Goal: Contribute content

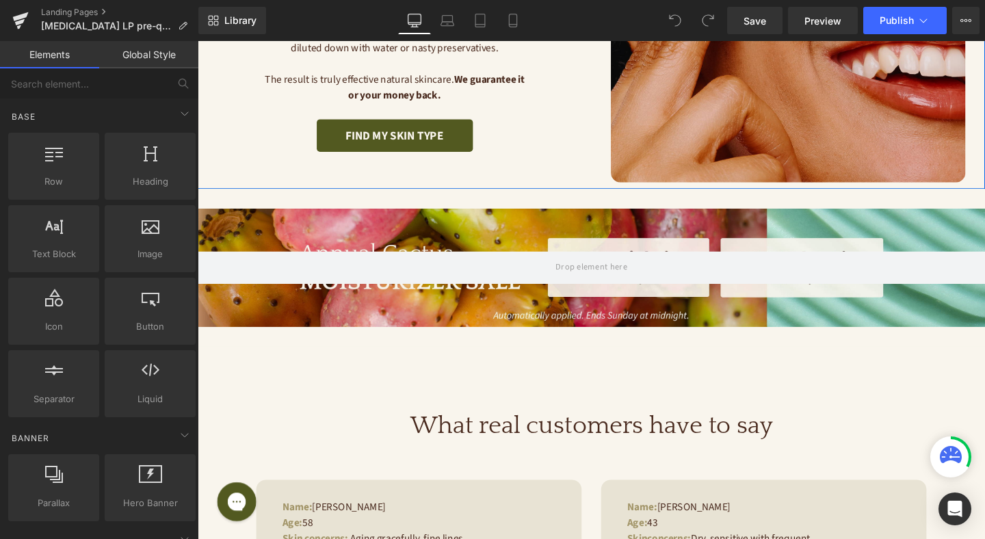
scroll to position [381, 0]
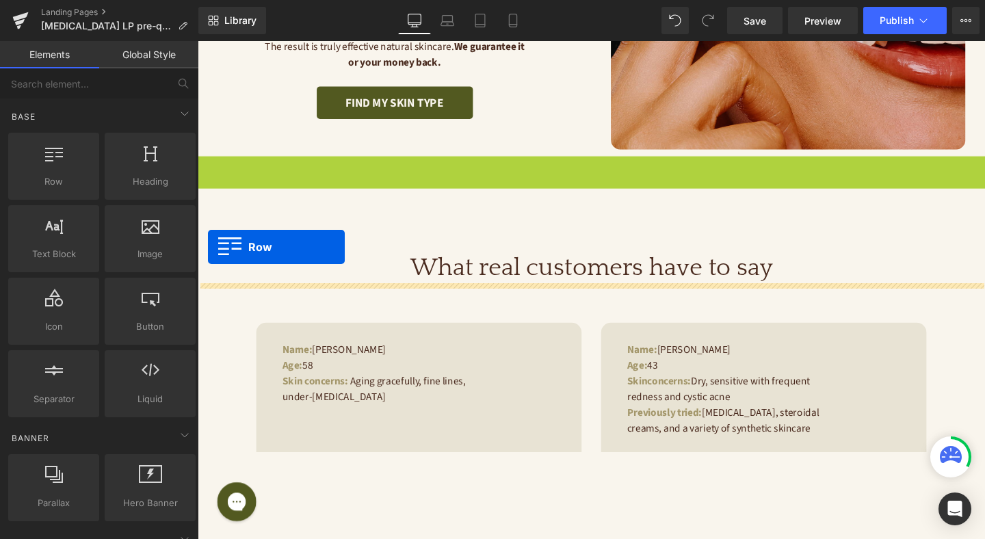
drag, startPoint x: 203, startPoint y: 172, endPoint x: 209, endPoint y: 257, distance: 85.1
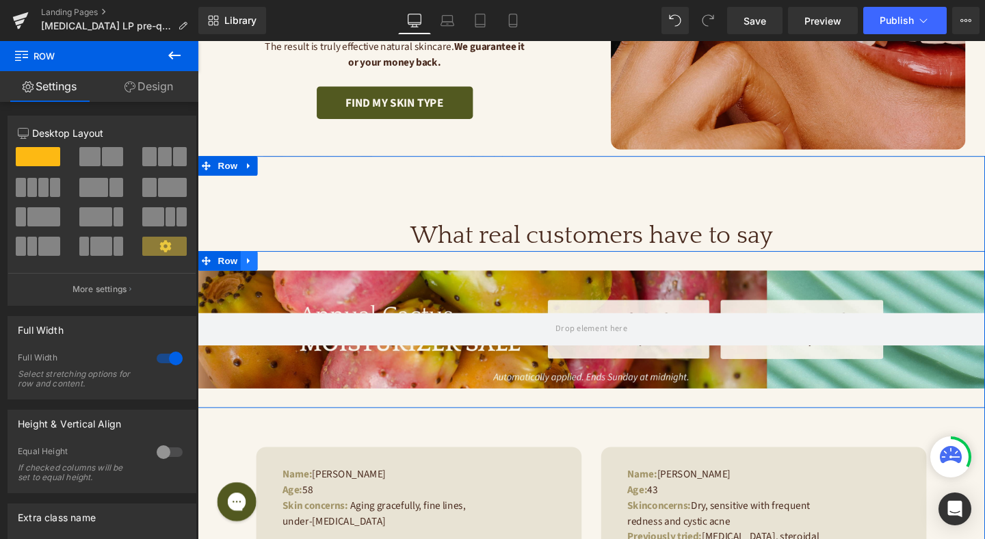
click at [253, 275] on icon at bounding box center [252, 272] width 10 height 10
click at [286, 273] on icon at bounding box center [288, 272] width 10 height 10
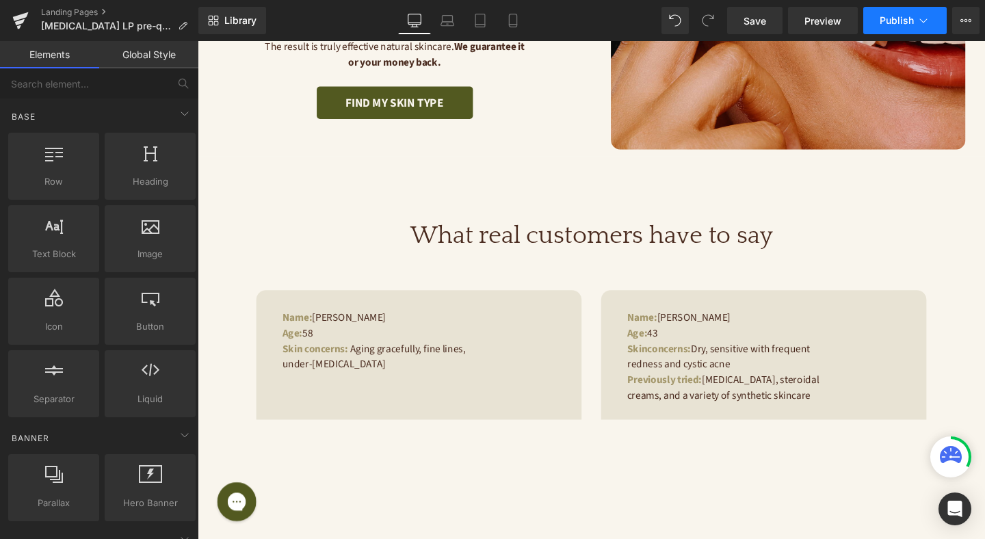
click at [894, 14] on button "Publish" at bounding box center [905, 20] width 83 height 27
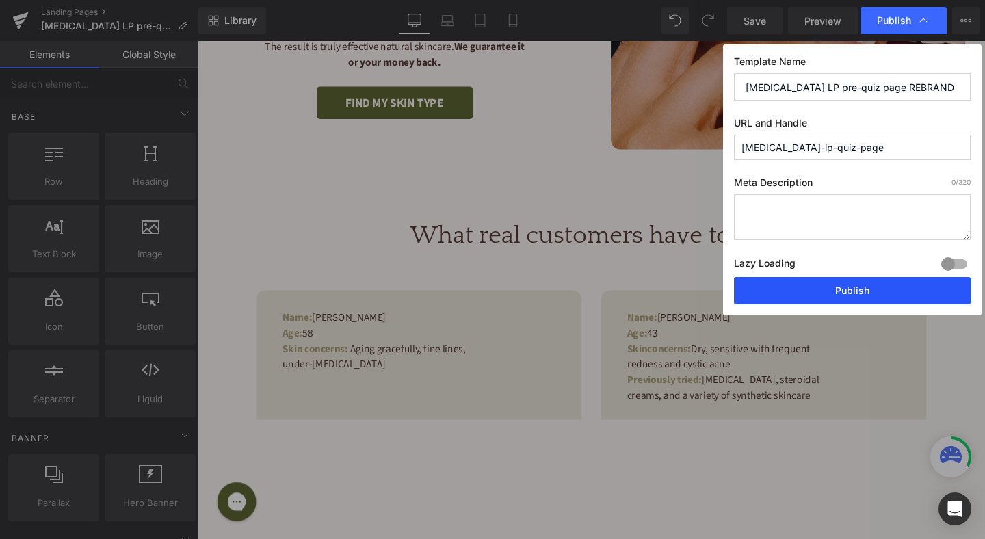
click at [766, 293] on button "Publish" at bounding box center [852, 290] width 237 height 27
drag, startPoint x: 964, startPoint y: 334, endPoint x: 490, endPoint y: 122, distance: 519.5
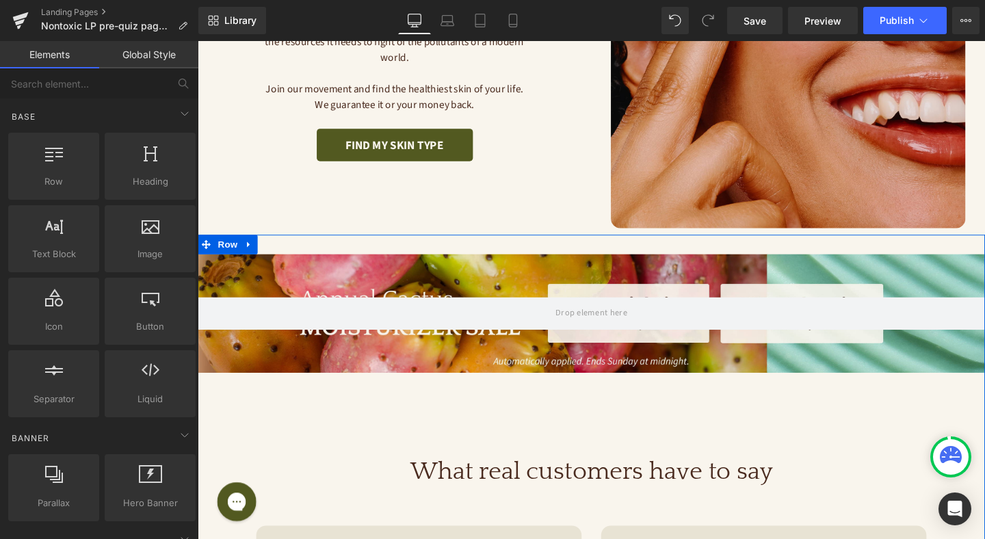
scroll to position [214, 0]
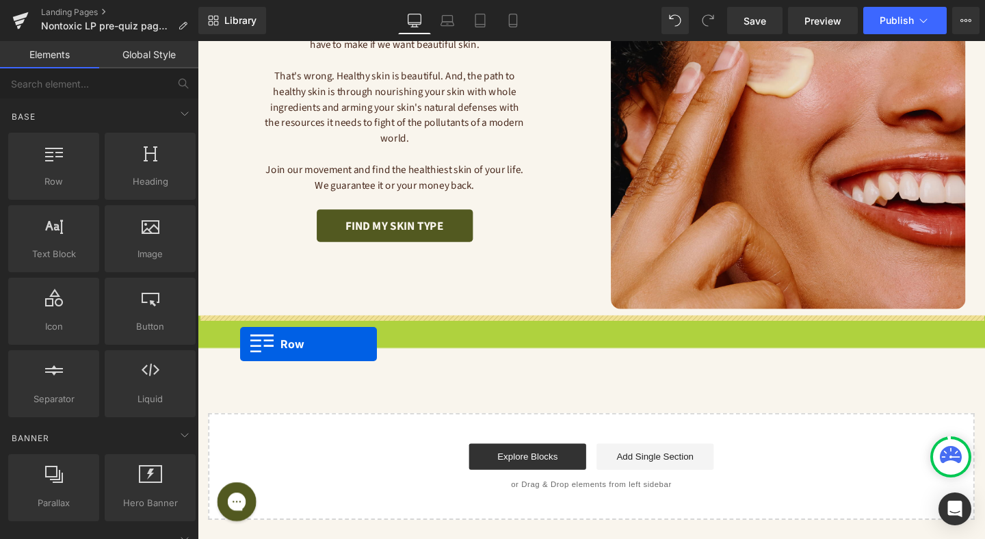
drag, startPoint x: 210, startPoint y: 257, endPoint x: 239, endPoint y: 355, distance: 102.6
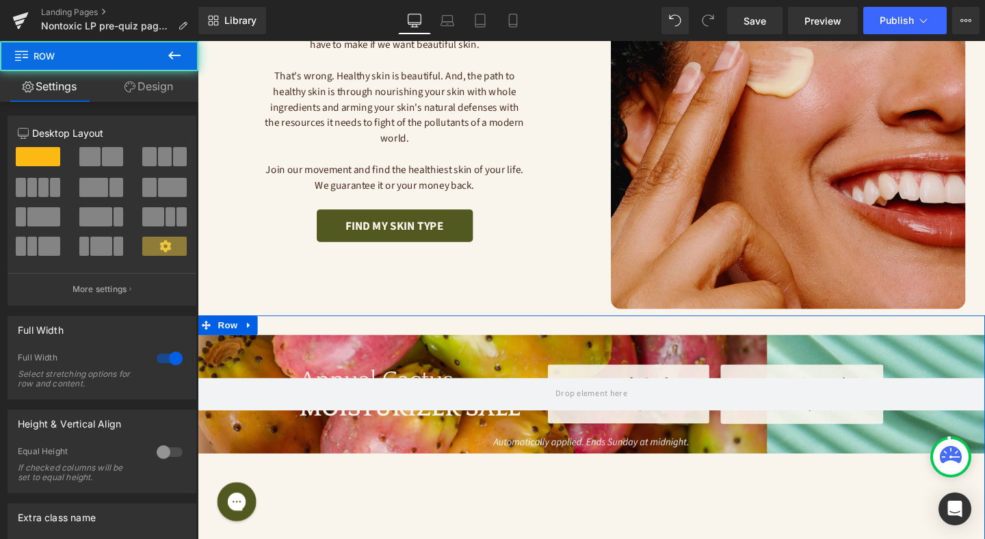
scroll to position [298, 0]
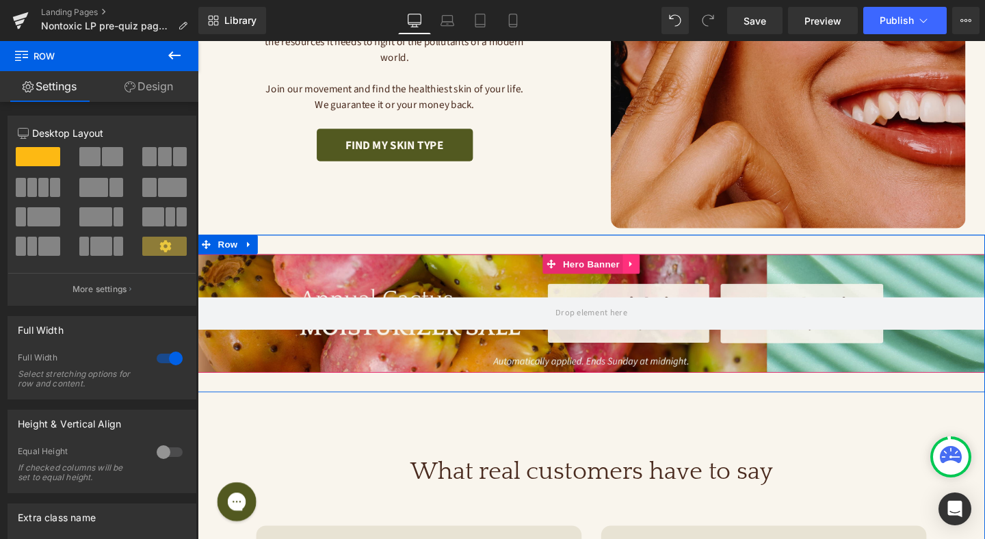
click at [656, 275] on icon at bounding box center [654, 276] width 10 height 10
click at [661, 275] on icon at bounding box center [663, 276] width 10 height 10
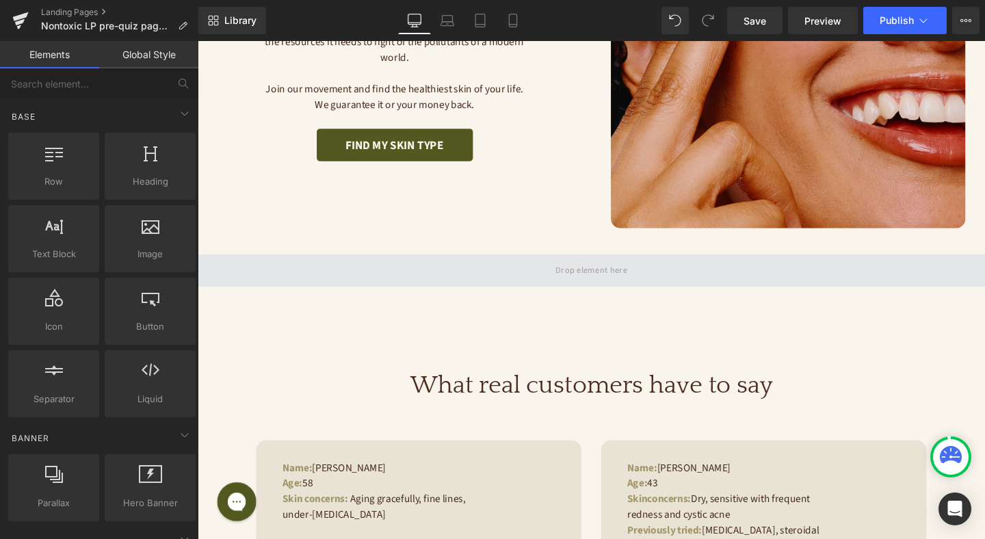
click at [453, 269] on span at bounding box center [612, 283] width 828 height 34
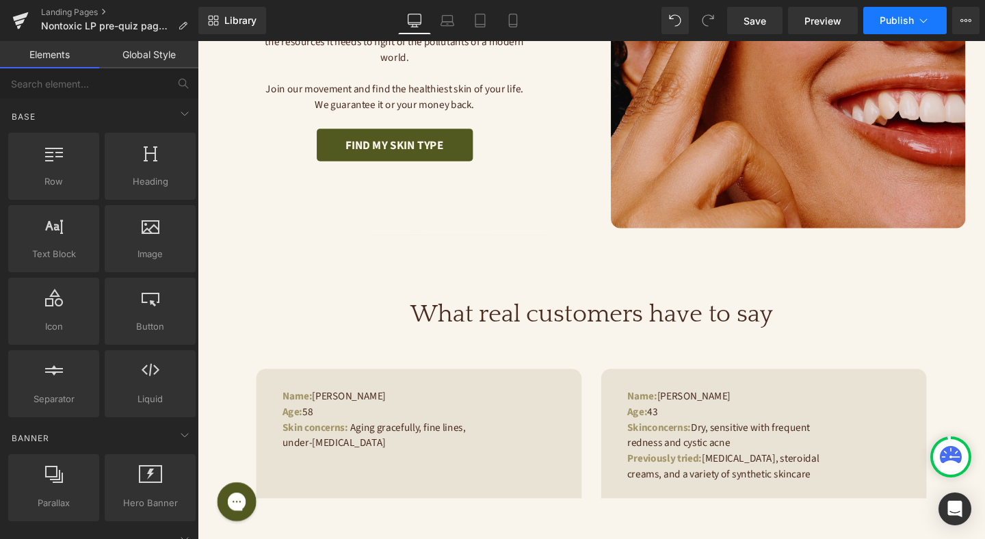
click at [890, 14] on button "Publish" at bounding box center [905, 20] width 83 height 27
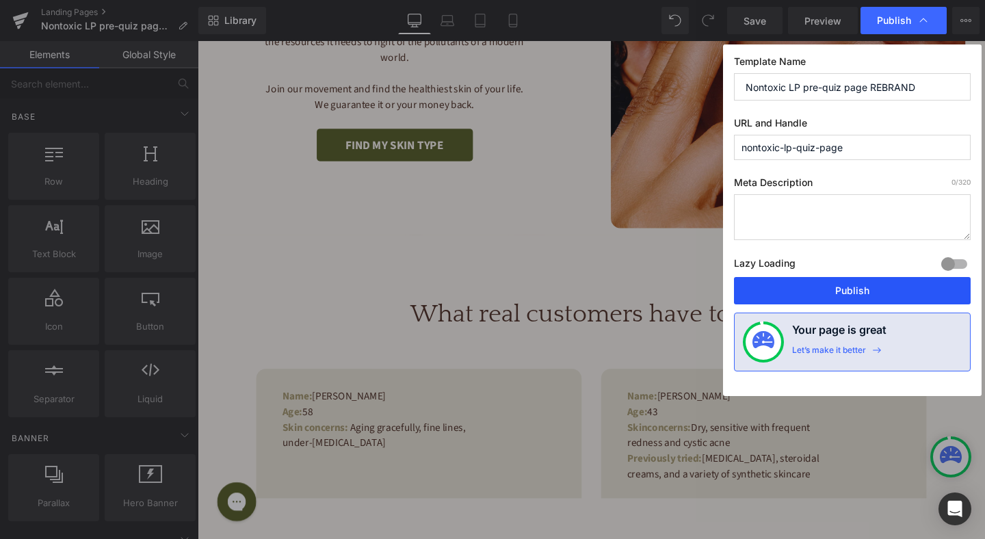
click at [818, 293] on button "Publish" at bounding box center [852, 290] width 237 height 27
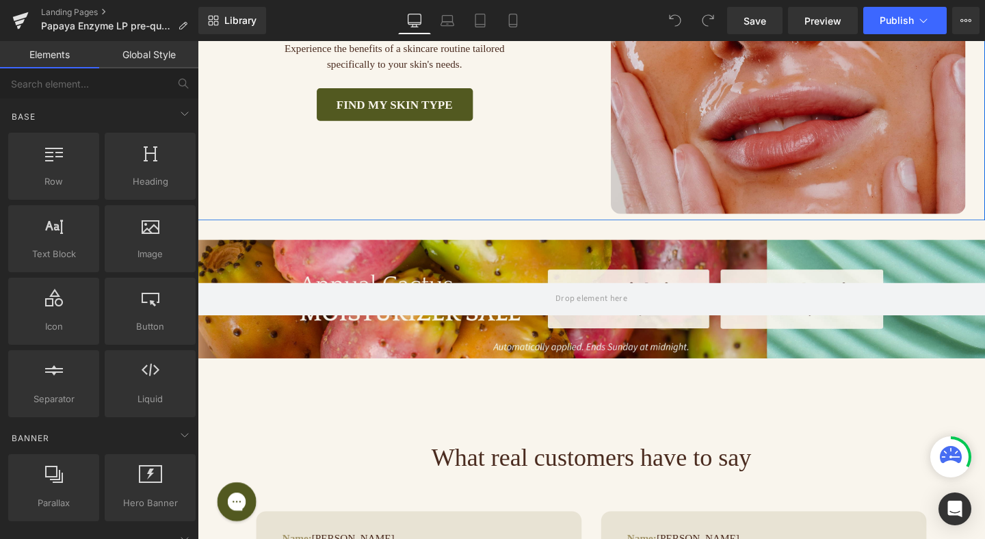
scroll to position [409, 0]
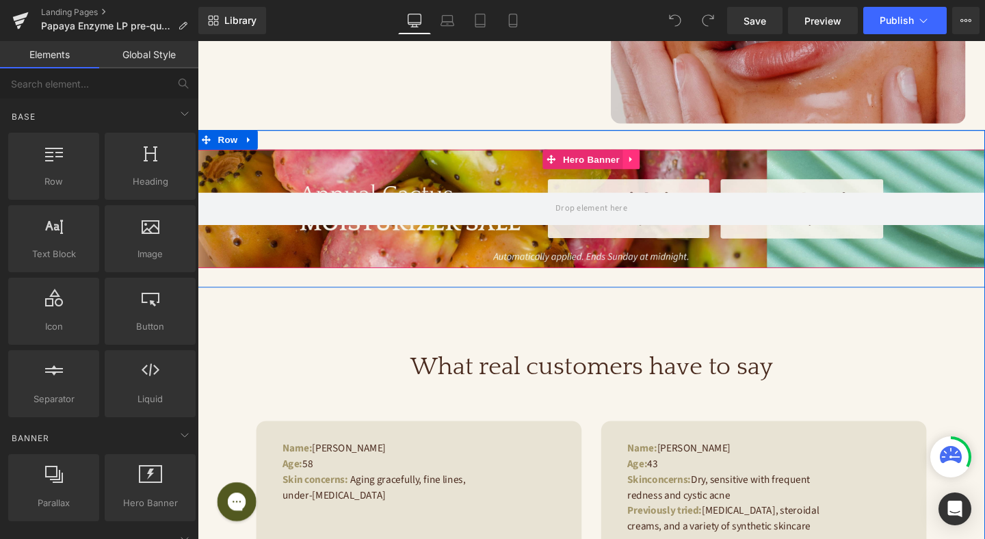
click at [656, 166] on icon at bounding box center [654, 166] width 10 height 10
click at [667, 166] on icon at bounding box center [663, 166] width 10 height 10
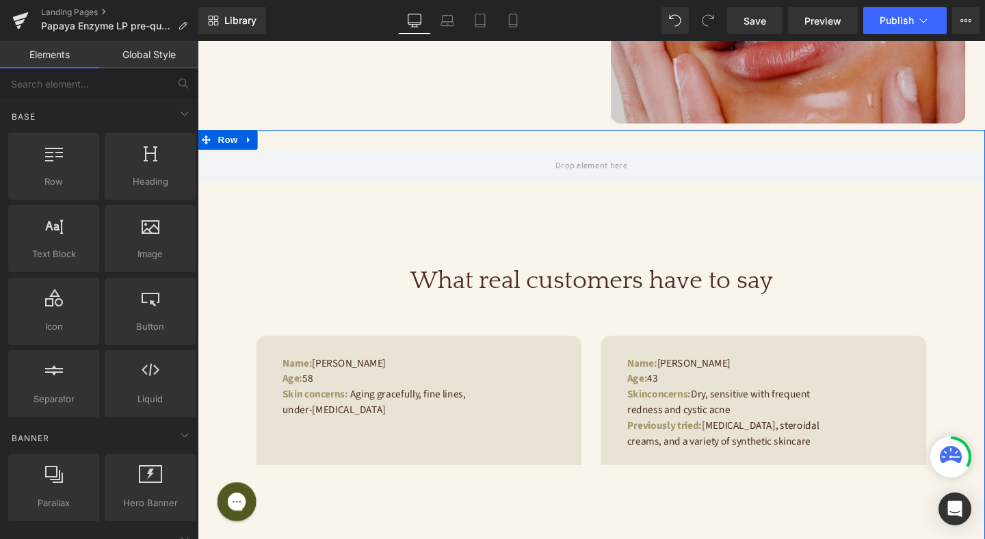
scroll to position [214, 0]
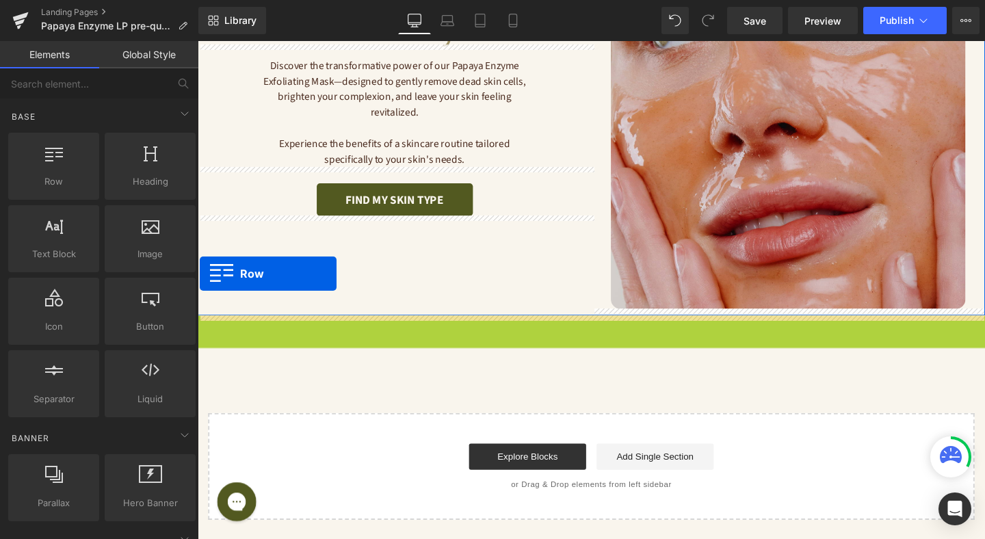
drag, startPoint x: 208, startPoint y: 146, endPoint x: 192, endPoint y: 359, distance: 213.4
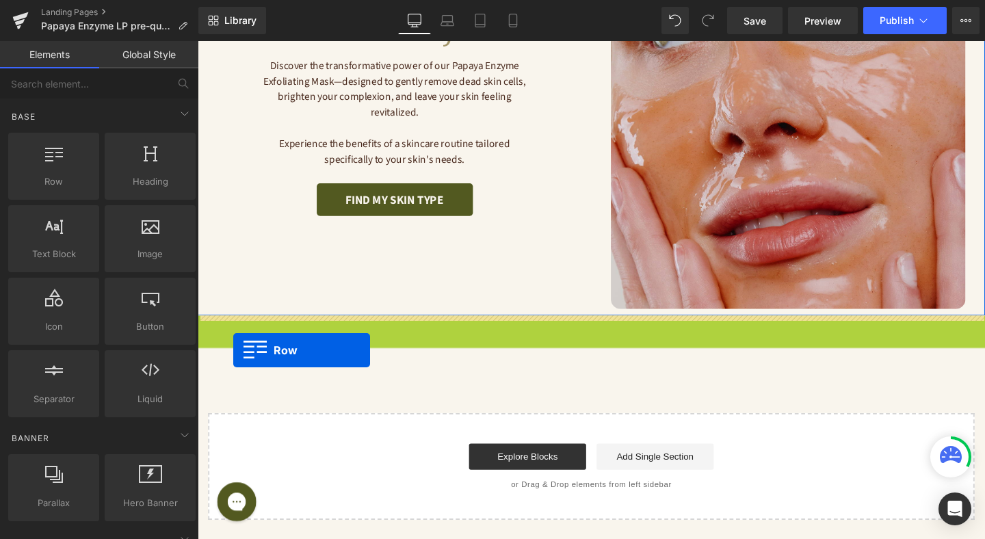
click at [235, 366] on div "Liquid Image Gentle, effective exfoliation tailored for you Heading Discover th…" at bounding box center [612, 186] width 828 height 717
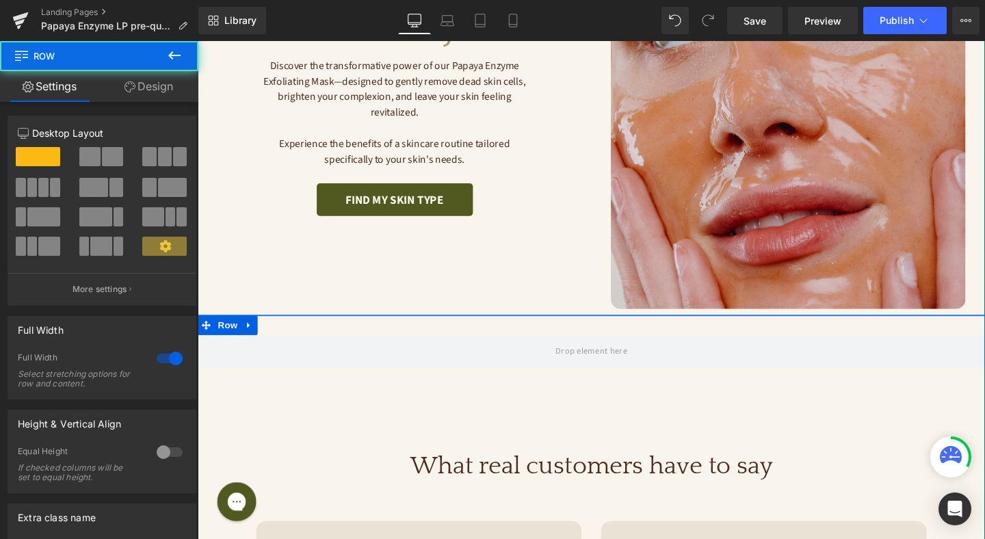
scroll to position [409, 0]
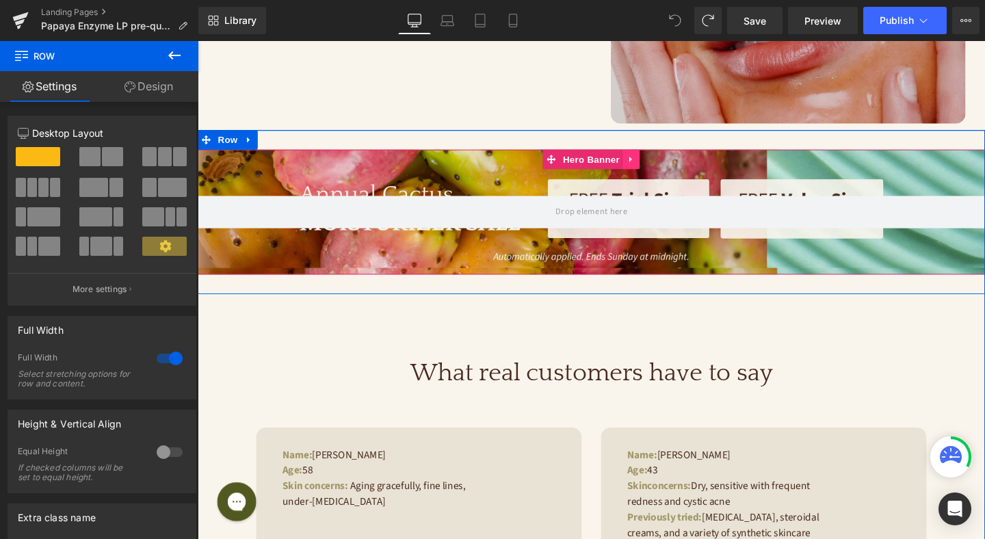
click at [662, 158] on link at bounding box center [654, 165] width 18 height 21
click at [665, 172] on link at bounding box center [663, 165] width 18 height 21
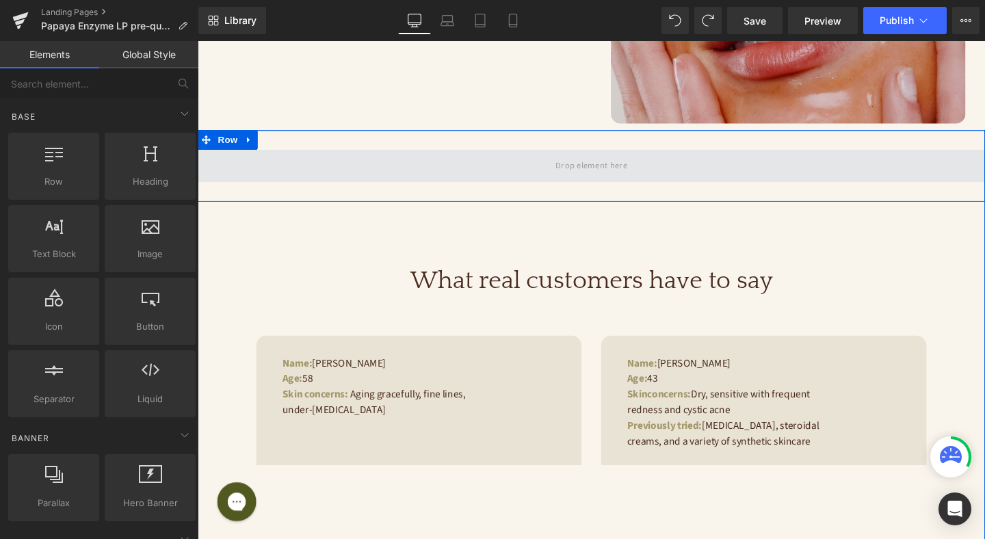
click at [489, 170] on span at bounding box center [612, 172] width 828 height 34
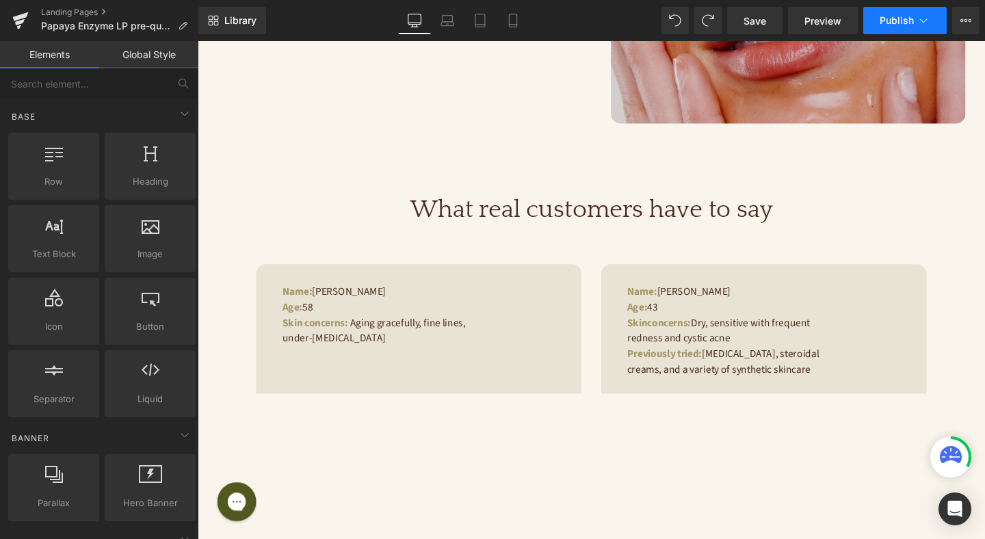
click at [905, 20] on span "Publish" at bounding box center [897, 20] width 34 height 11
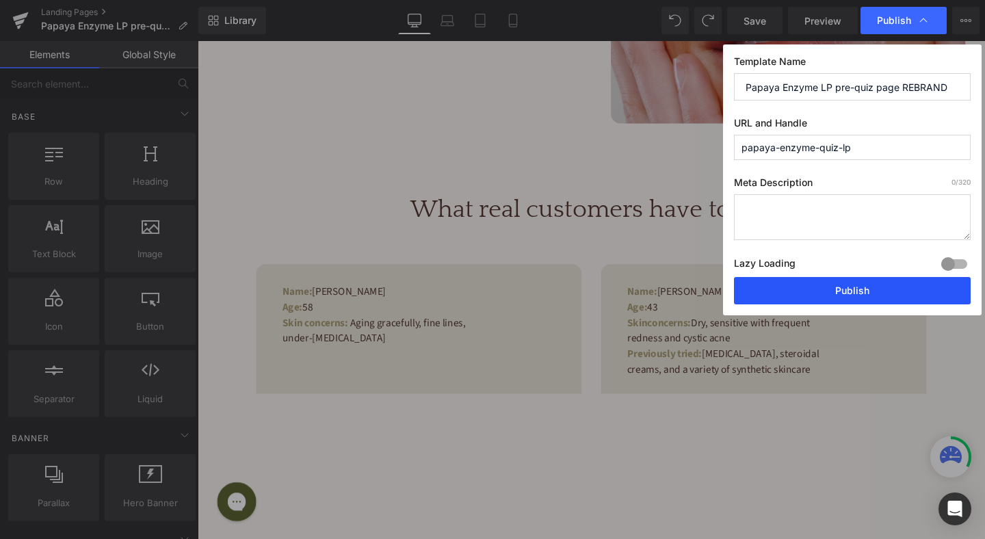
click at [823, 287] on button "Publish" at bounding box center [852, 290] width 237 height 27
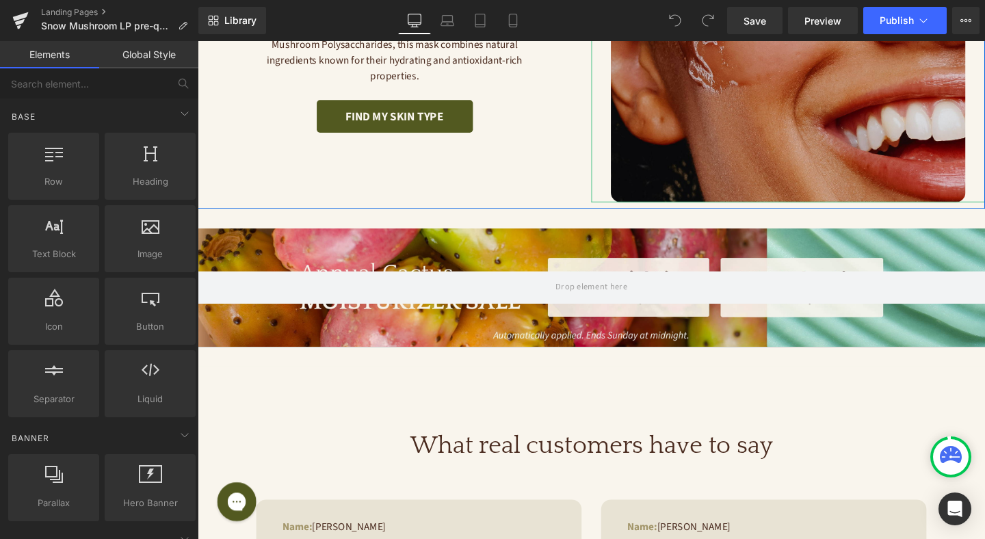
scroll to position [336, 0]
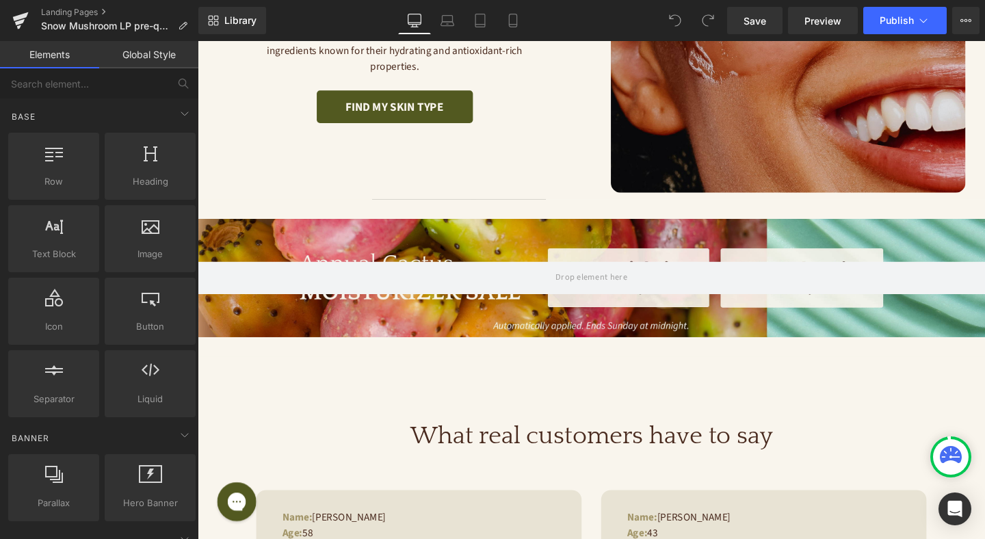
click at [695, 250] on div at bounding box center [612, 290] width 828 height 125
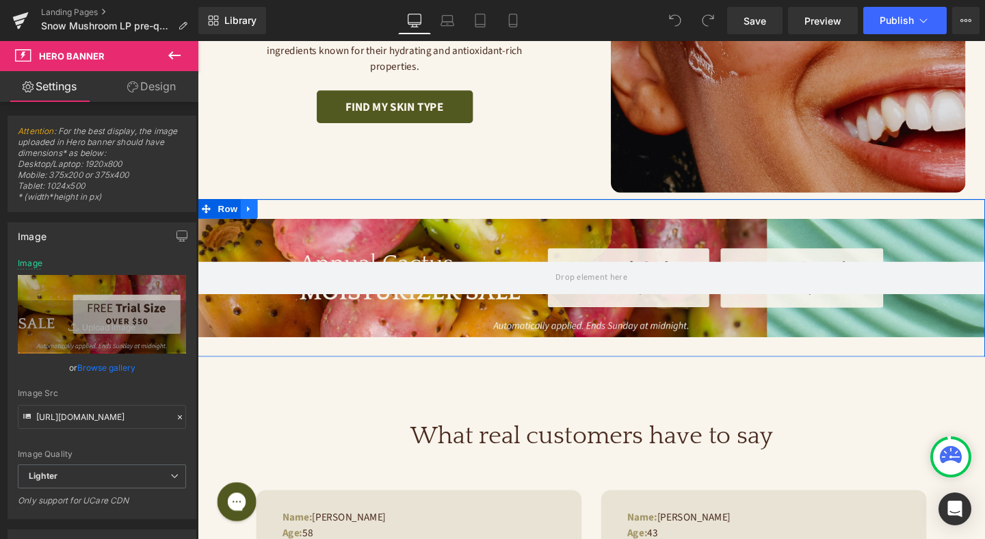
click at [252, 215] on icon at bounding box center [252, 218] width 10 height 10
click at [290, 216] on icon at bounding box center [288, 218] width 10 height 10
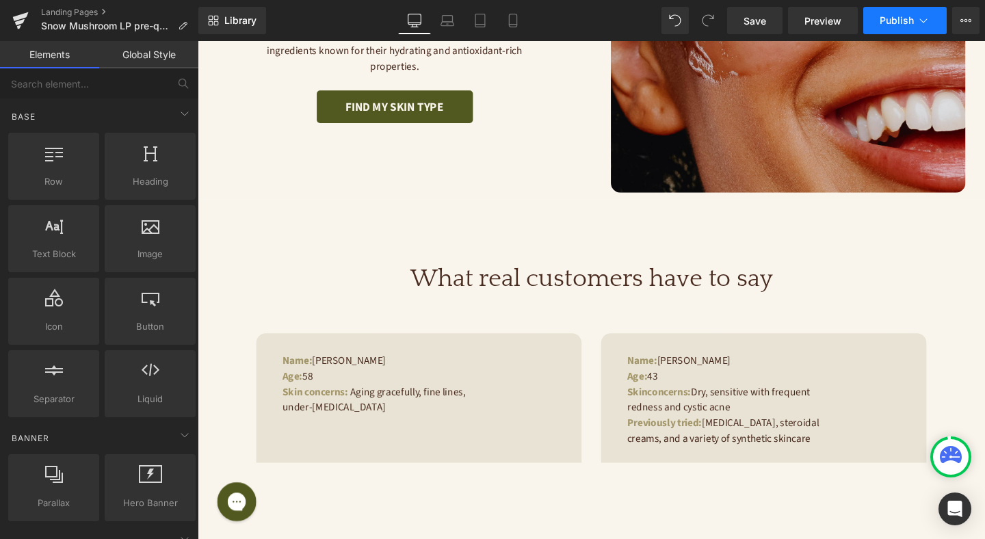
click at [901, 33] on button "Publish" at bounding box center [905, 20] width 83 height 27
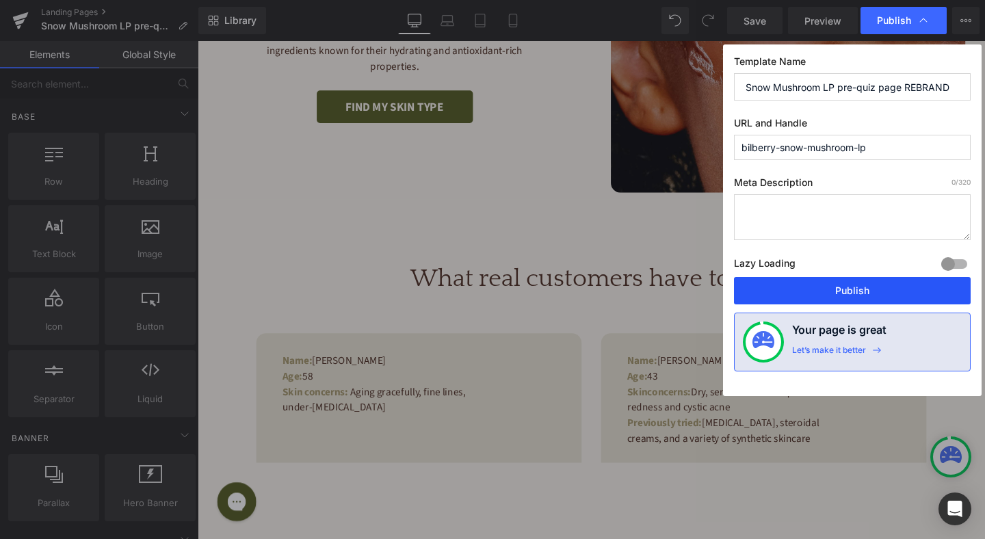
click at [849, 291] on button "Publish" at bounding box center [852, 290] width 237 height 27
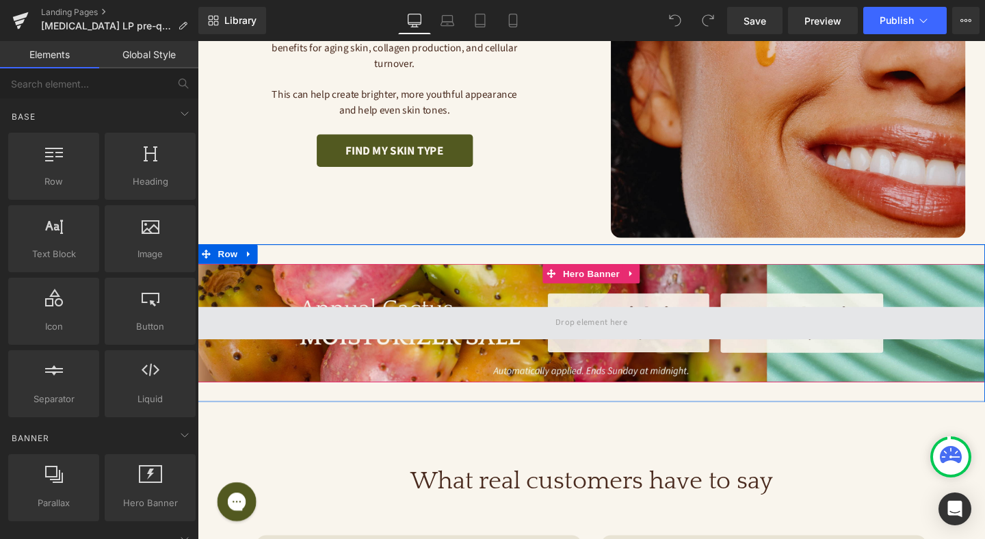
scroll to position [299, 0]
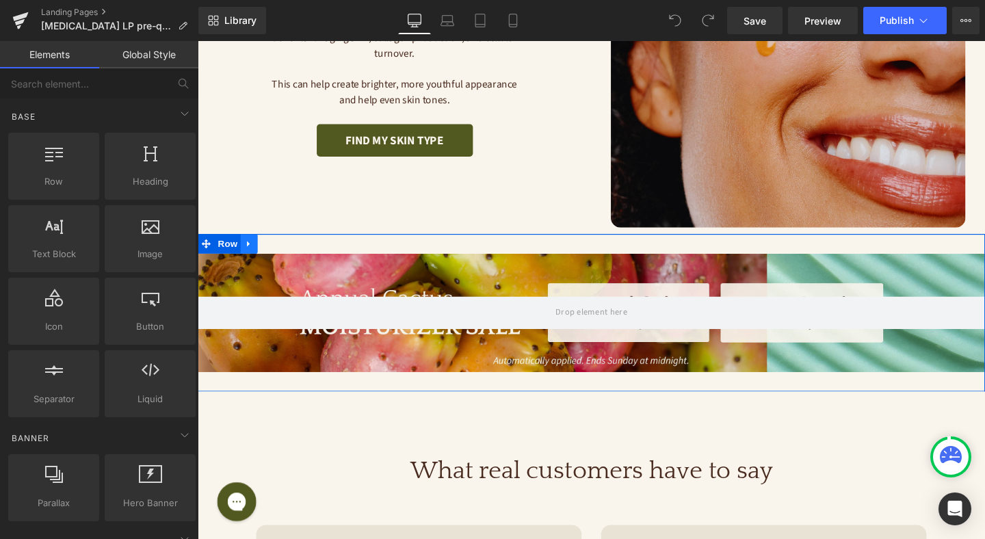
click at [254, 255] on icon at bounding box center [252, 255] width 10 height 10
click at [285, 255] on icon at bounding box center [288, 255] width 10 height 10
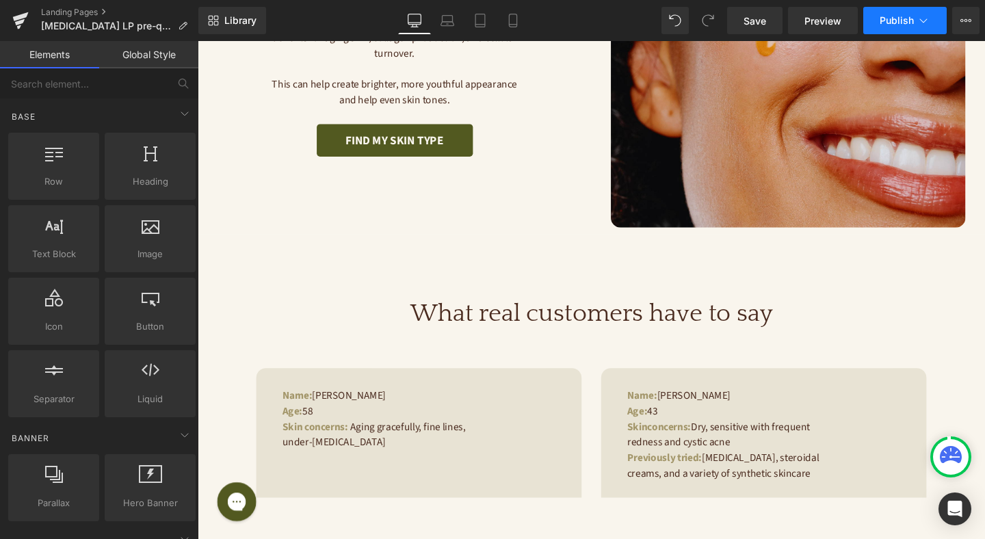
click at [899, 25] on span "Publish" at bounding box center [897, 20] width 34 height 11
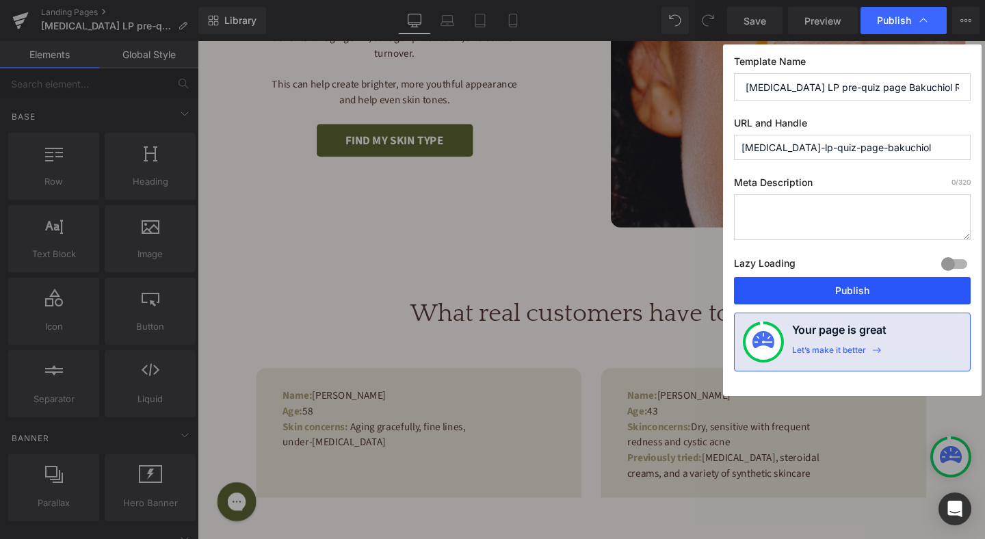
click at [845, 301] on button "Publish" at bounding box center [852, 290] width 237 height 27
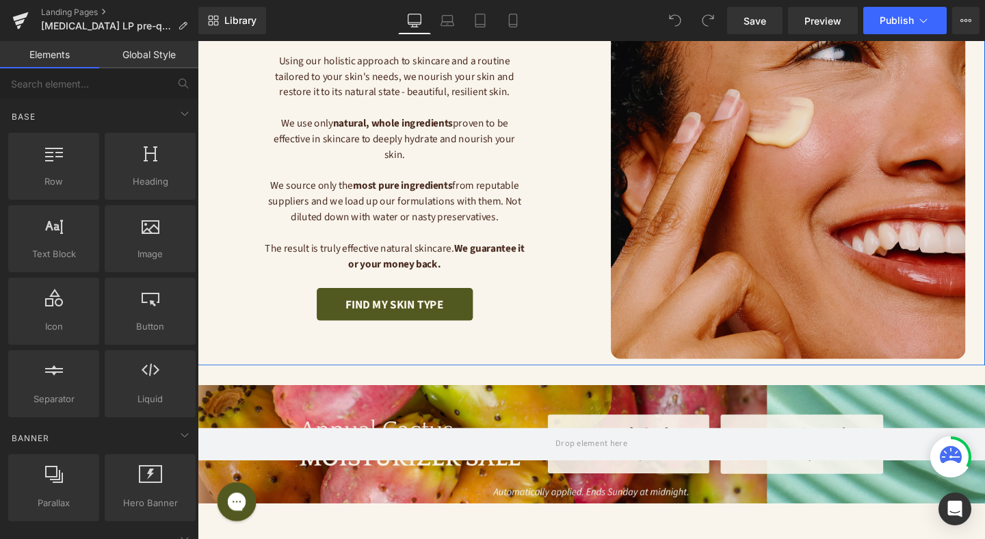
scroll to position [213, 0]
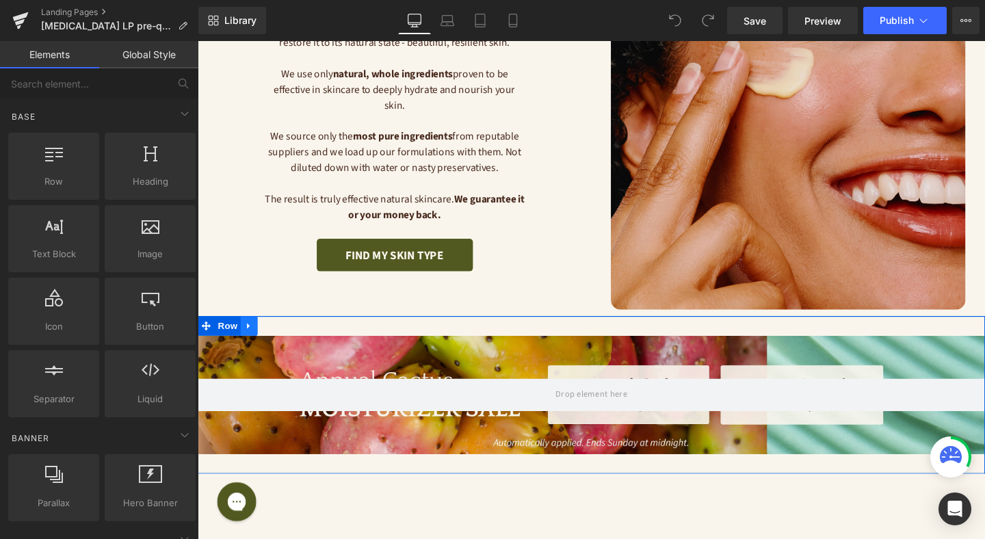
click at [254, 343] on icon at bounding box center [252, 341] width 10 height 10
click at [285, 341] on icon at bounding box center [288, 341] width 10 height 10
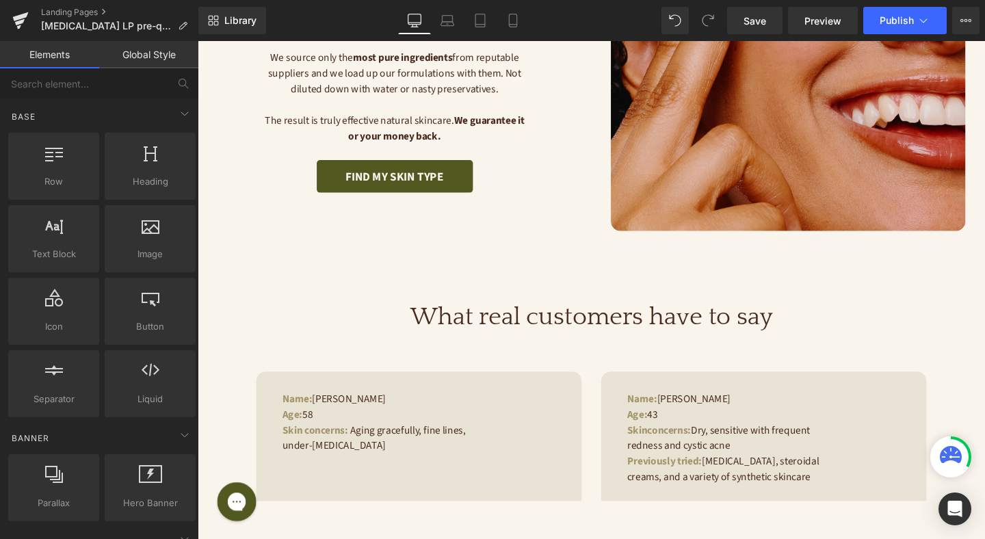
scroll to position [359, 0]
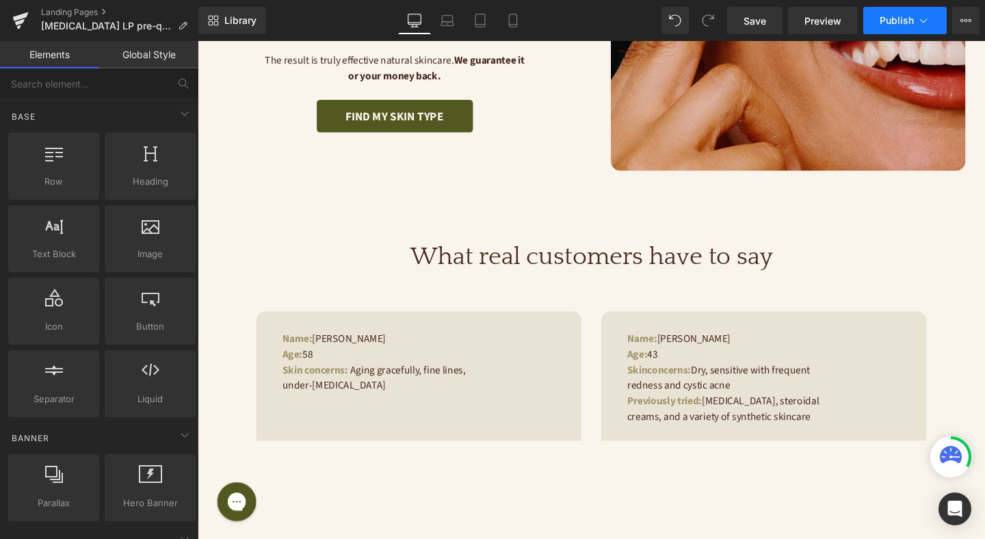
click at [904, 26] on button "Publish" at bounding box center [905, 20] width 83 height 27
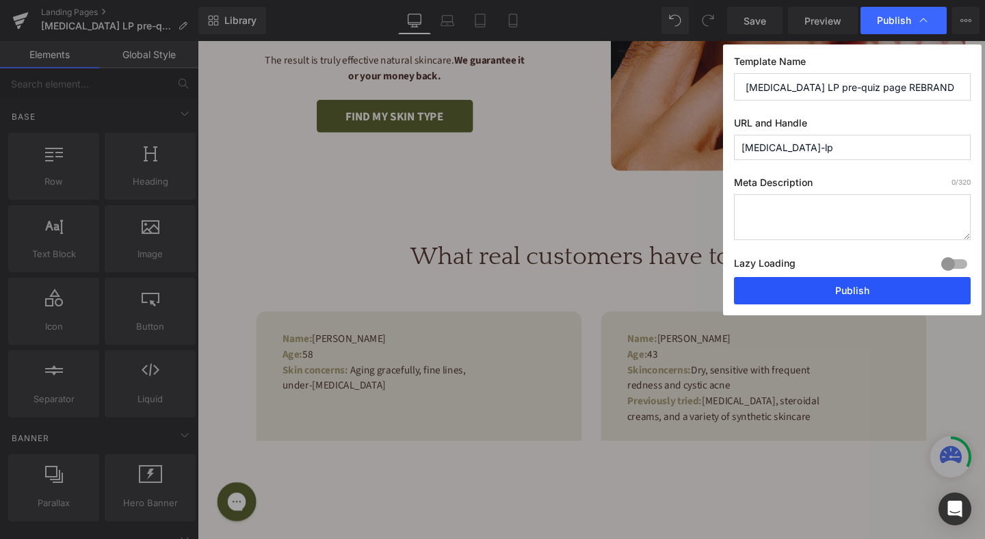
drag, startPoint x: 846, startPoint y: 282, endPoint x: 641, endPoint y: 164, distance: 236.6
click at [846, 282] on button "Publish" at bounding box center [852, 290] width 237 height 27
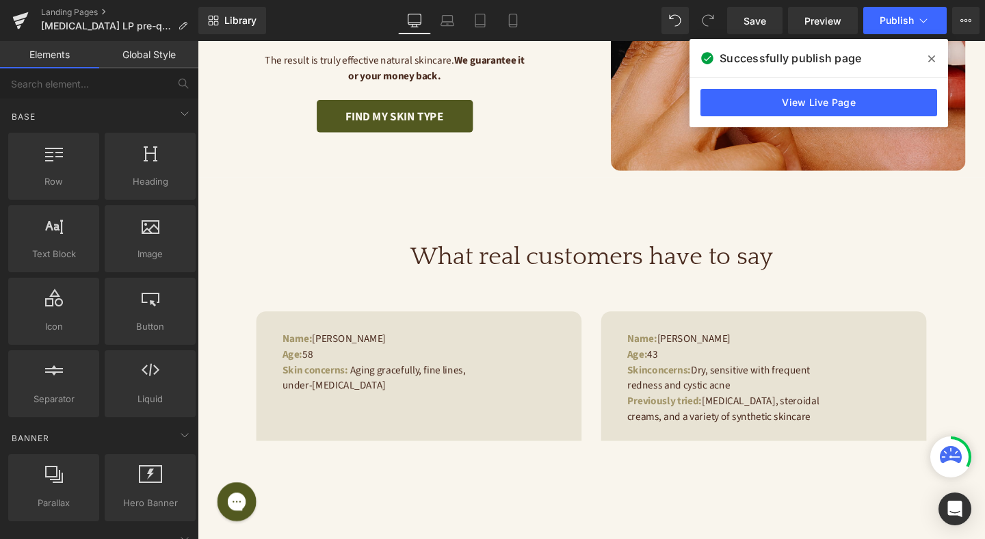
click at [933, 57] on icon at bounding box center [932, 58] width 7 height 7
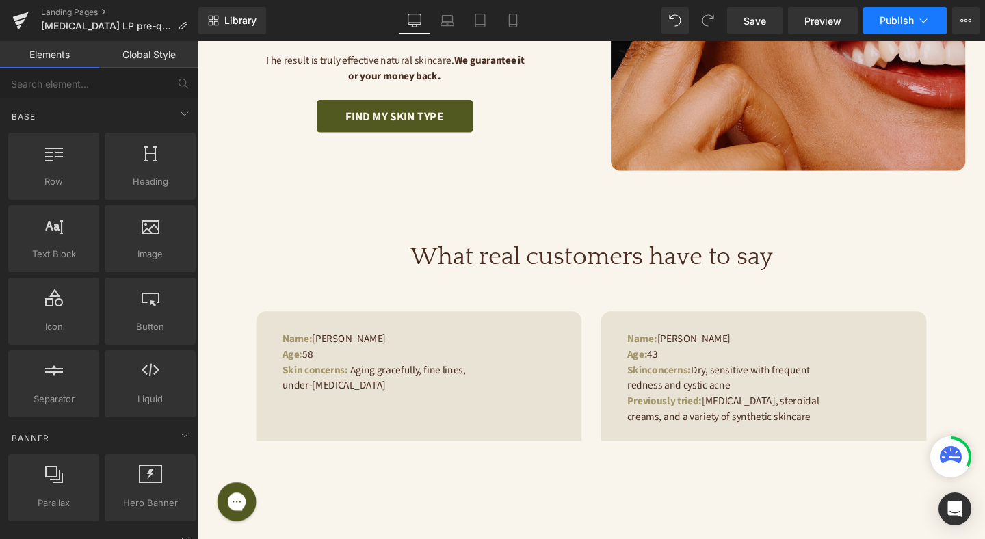
click at [931, 26] on button "Publish" at bounding box center [905, 20] width 83 height 27
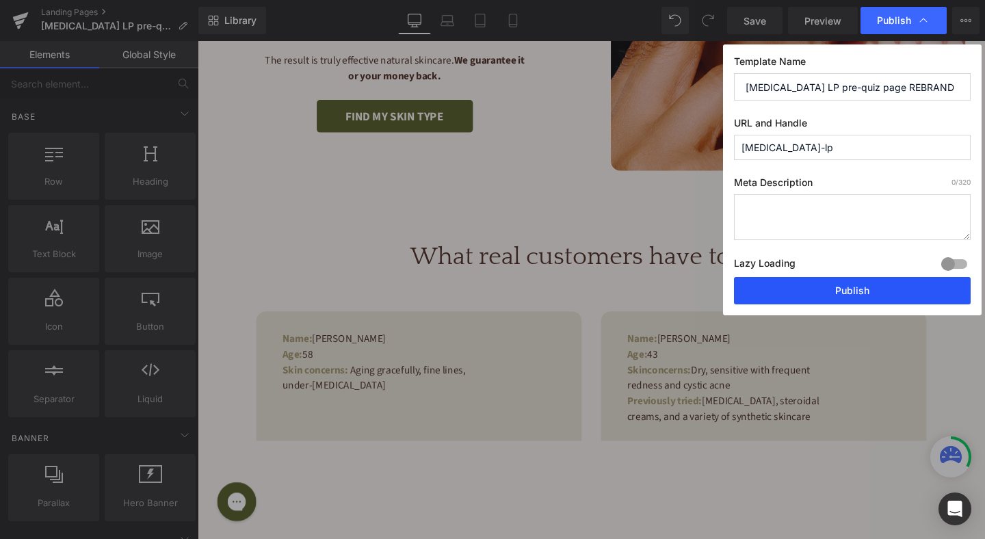
drag, startPoint x: 843, startPoint y: 285, endPoint x: 677, endPoint y: 257, distance: 168.0
click at [843, 285] on button "Publish" at bounding box center [852, 290] width 237 height 27
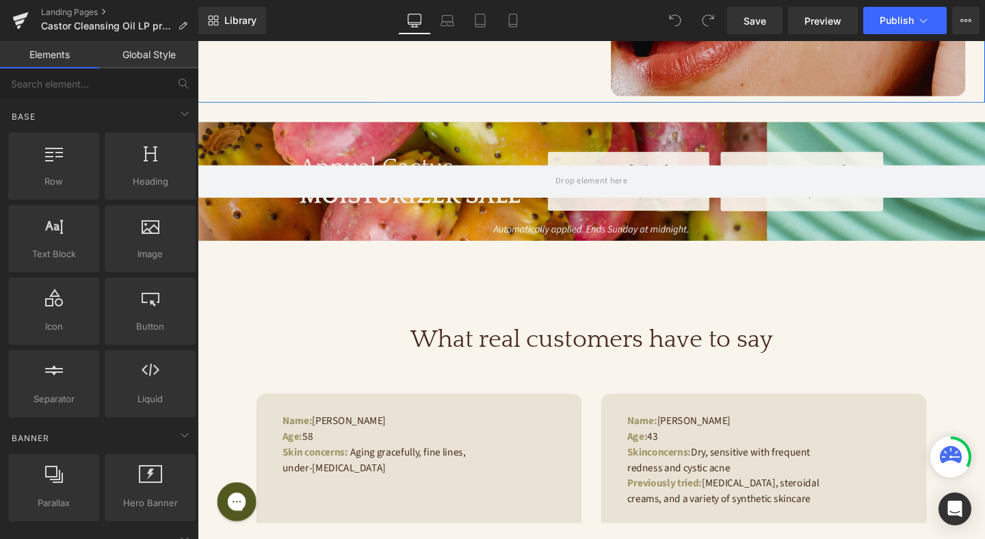
scroll to position [461, 0]
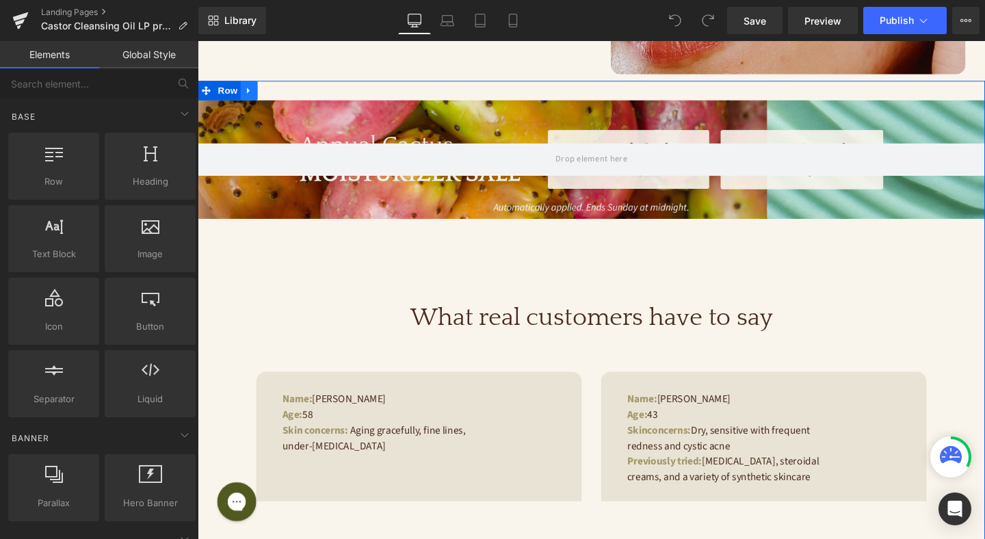
click at [253, 99] on link at bounding box center [252, 93] width 18 height 21
click at [287, 101] on link at bounding box center [288, 93] width 18 height 21
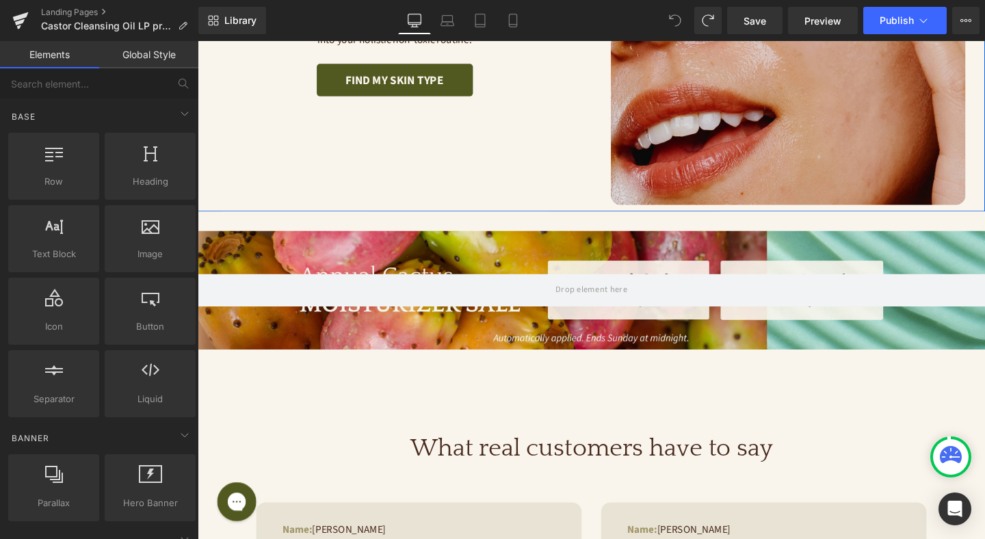
scroll to position [325, 0]
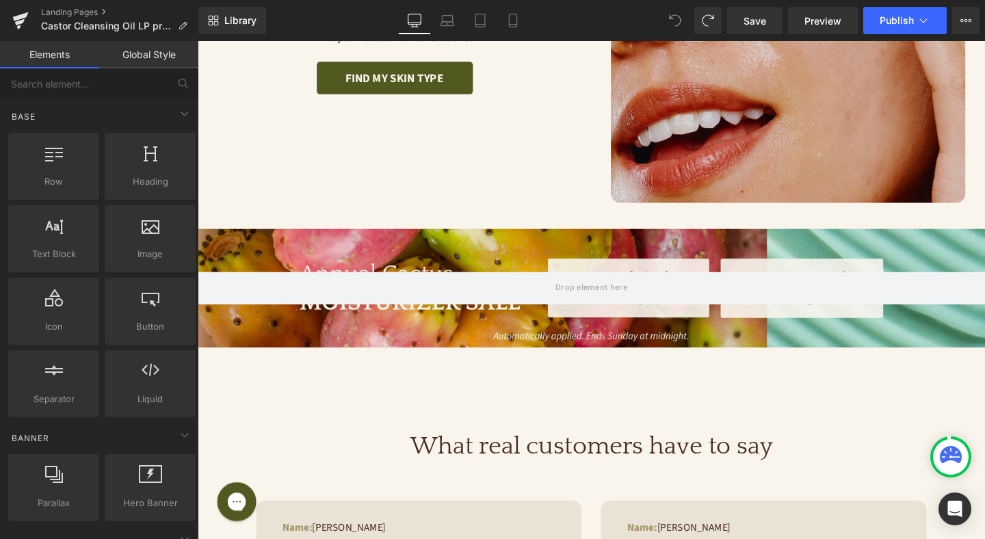
click at [359, 263] on div at bounding box center [612, 301] width 828 height 125
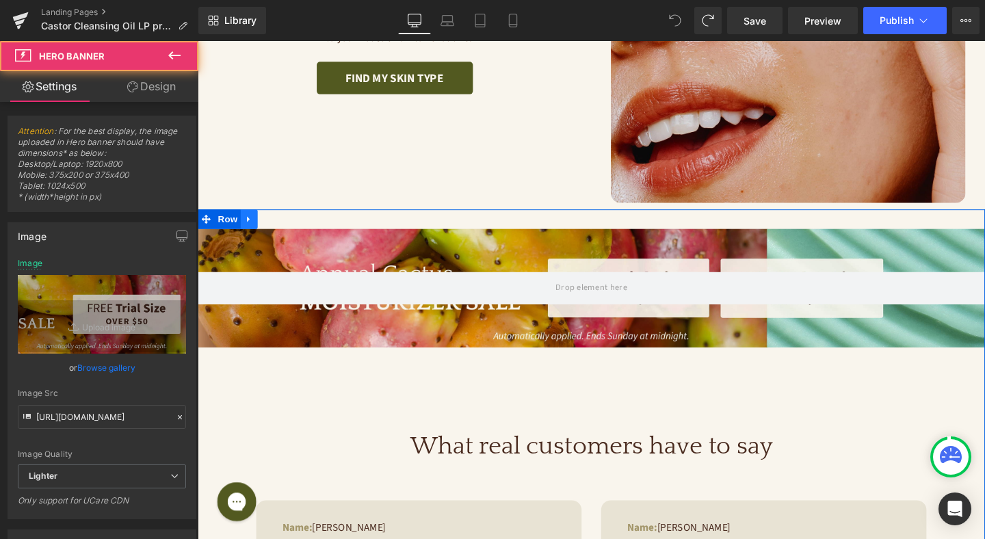
click at [253, 229] on icon at bounding box center [252, 229] width 10 height 10
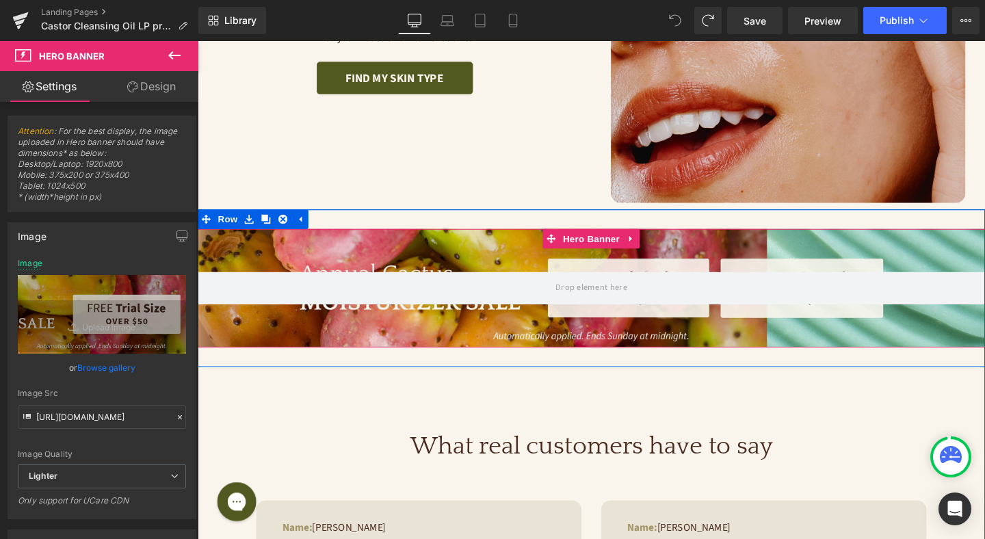
click at [275, 250] on div at bounding box center [612, 301] width 828 height 125
click at [650, 251] on icon at bounding box center [654, 249] width 10 height 10
click at [662, 249] on icon at bounding box center [663, 249] width 10 height 10
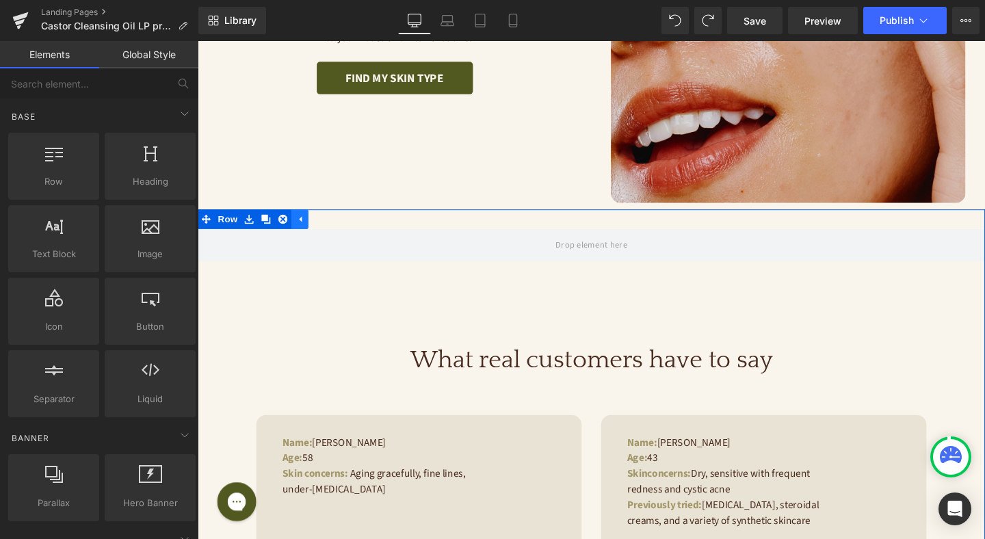
click at [305, 227] on icon at bounding box center [305, 229] width 10 height 10
click at [224, 228] on span "Row" at bounding box center [229, 228] width 27 height 21
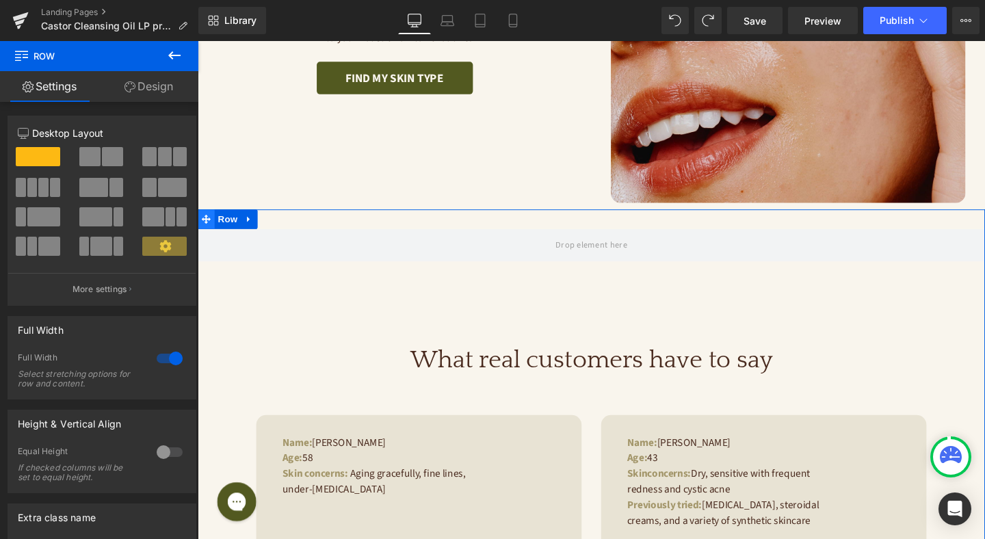
click at [209, 228] on icon at bounding box center [207, 229] width 10 height 10
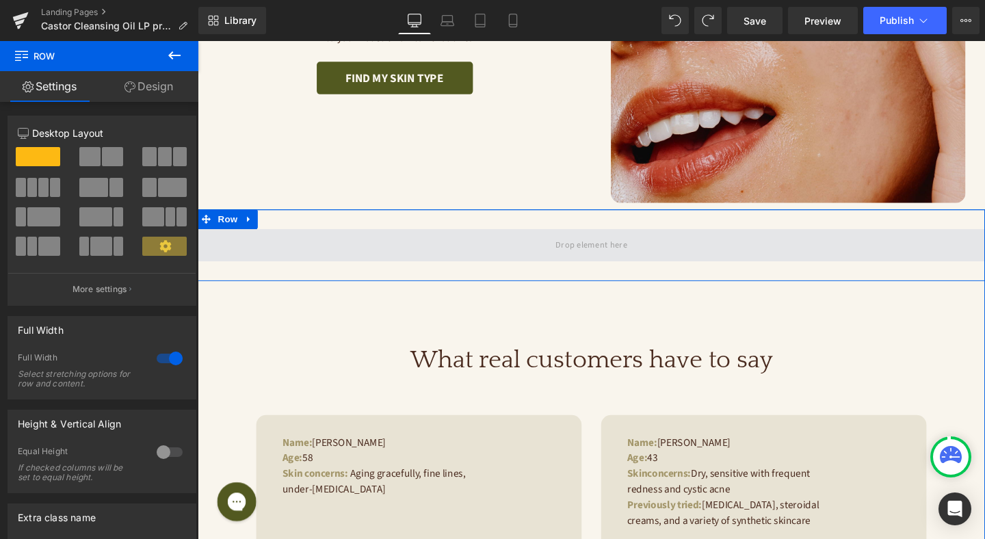
click at [265, 253] on span at bounding box center [612, 256] width 828 height 34
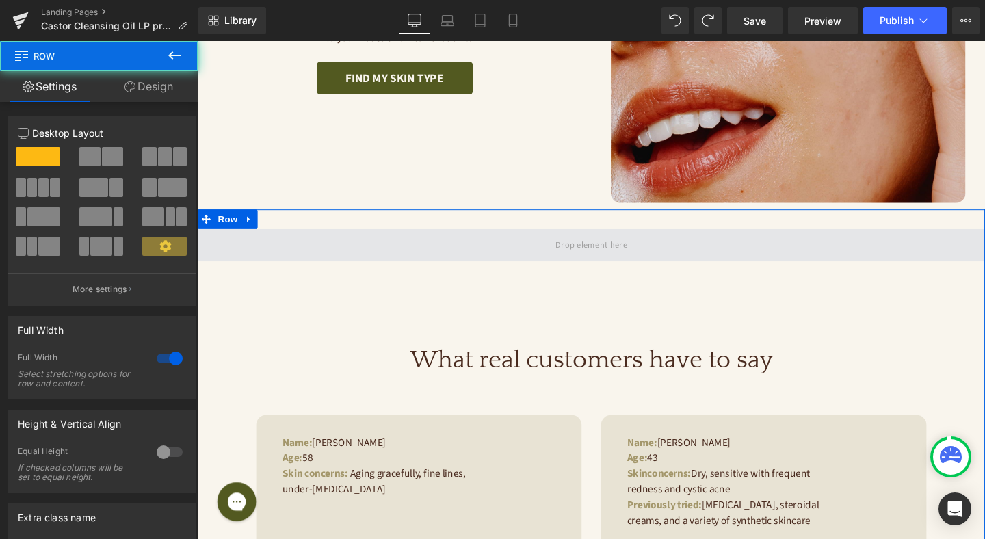
click at [330, 252] on span at bounding box center [612, 256] width 828 height 34
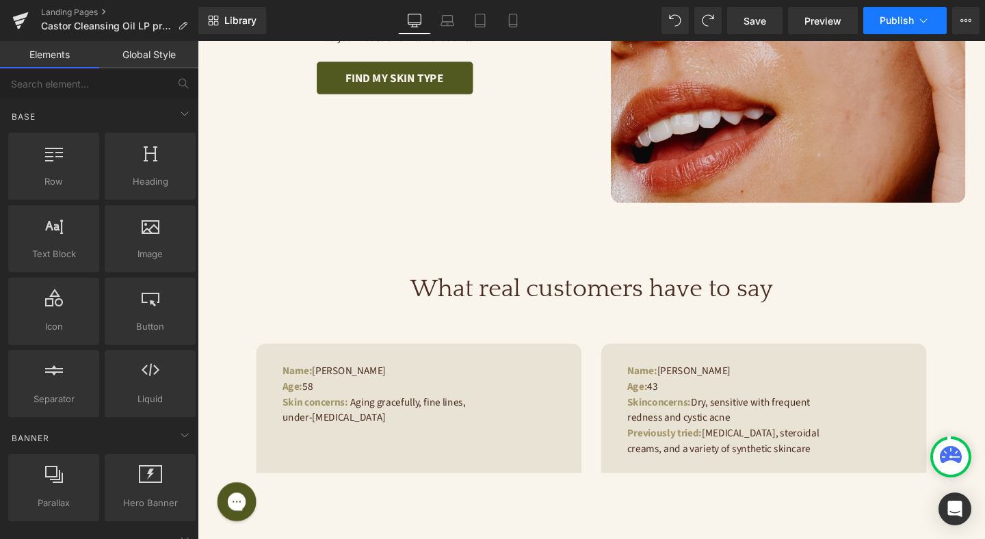
click at [909, 26] on button "Publish" at bounding box center [905, 20] width 83 height 27
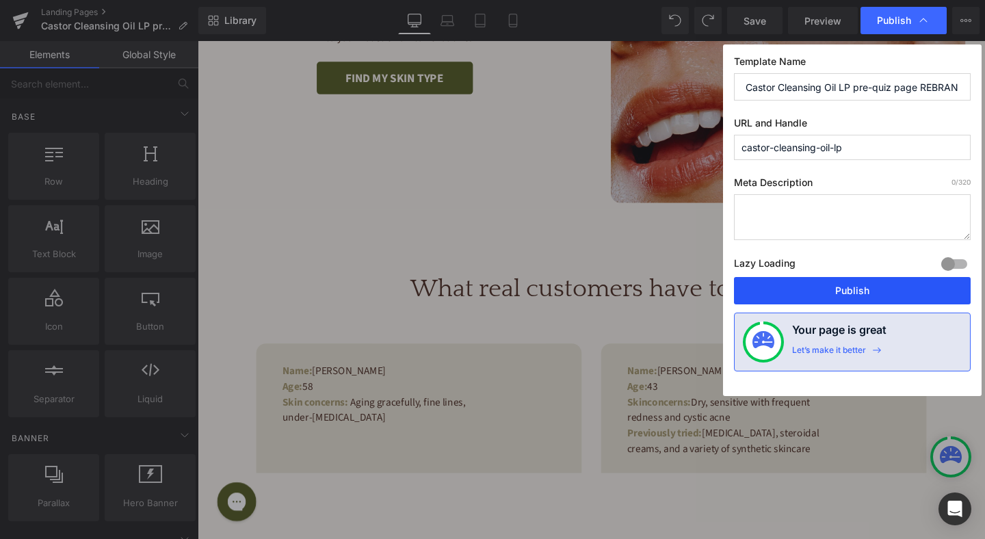
click at [846, 294] on button "Publish" at bounding box center [852, 290] width 237 height 27
